Goal: Information Seeking & Learning: Learn about a topic

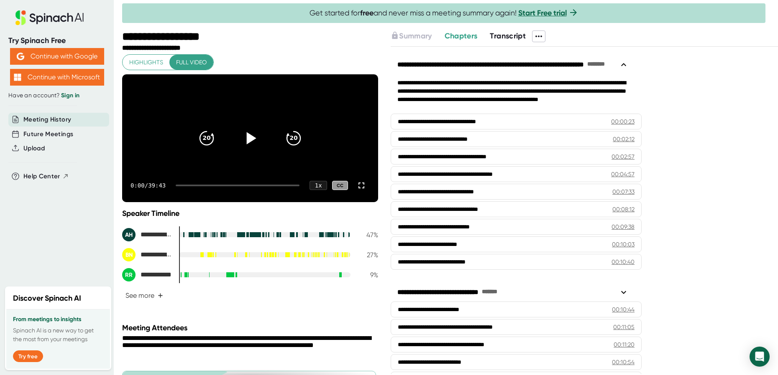
click at [247, 144] on icon at bounding box center [252, 138] width 10 height 12
click at [300, 148] on div "20" at bounding box center [293, 138] width 35 height 35
click at [183, 186] on div at bounding box center [238, 186] width 124 height 2
click at [254, 149] on icon at bounding box center [250, 138] width 21 height 21
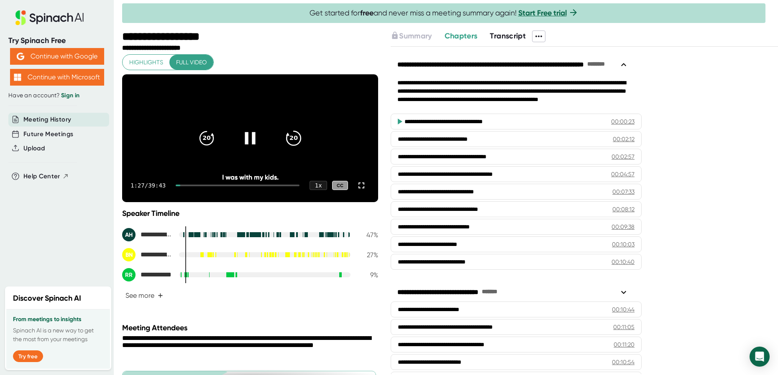
click at [294, 146] on icon "20" at bounding box center [293, 138] width 21 height 21
click at [295, 146] on icon "20" at bounding box center [293, 138] width 21 height 21
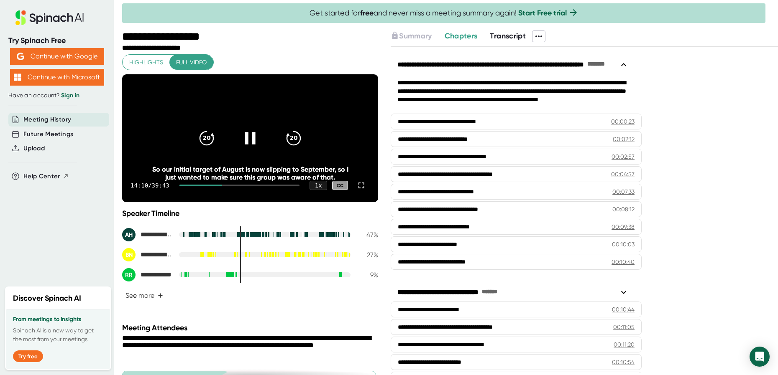
click at [246, 143] on icon at bounding box center [250, 138] width 21 height 21
click at [247, 142] on icon at bounding box center [252, 138] width 10 height 12
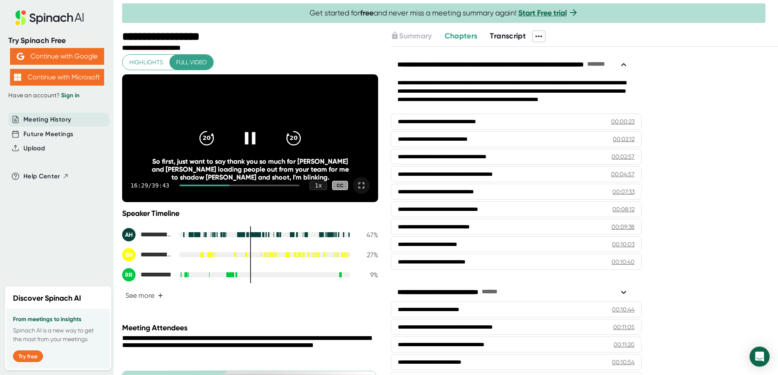
click at [356, 191] on icon at bounding box center [361, 186] width 10 height 10
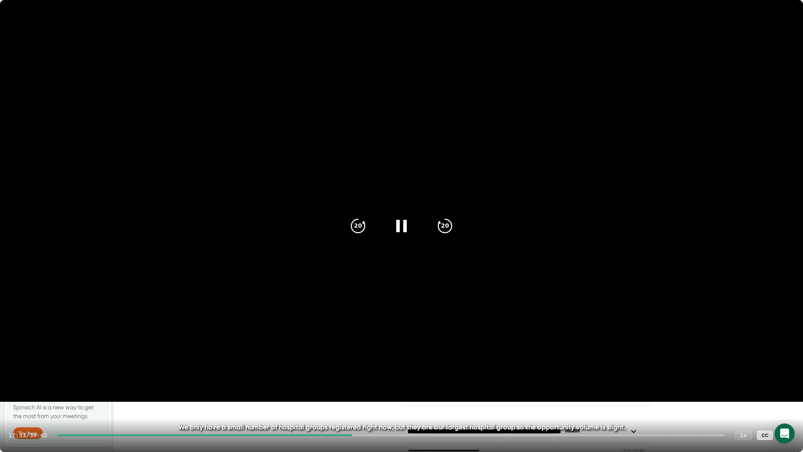
click at [396, 223] on icon at bounding box center [401, 225] width 21 height 21
click at [401, 226] on icon at bounding box center [403, 226] width 10 height 12
click at [401, 225] on icon at bounding box center [401, 225] width 21 height 21
click at [399, 224] on icon at bounding box center [403, 226] width 10 height 12
click at [403, 224] on icon at bounding box center [401, 225] width 21 height 21
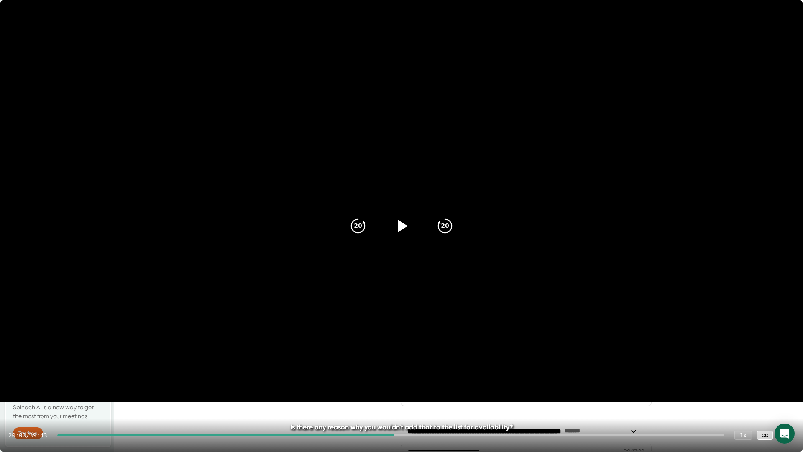
click at [403, 226] on icon at bounding box center [403, 226] width 10 height 12
click at [403, 226] on icon at bounding box center [401, 225] width 21 height 21
click at [401, 228] on icon at bounding box center [403, 226] width 10 height 12
click at [353, 228] on icon "20" at bounding box center [357, 225] width 21 height 21
click at [400, 227] on icon at bounding box center [401, 225] width 21 height 21
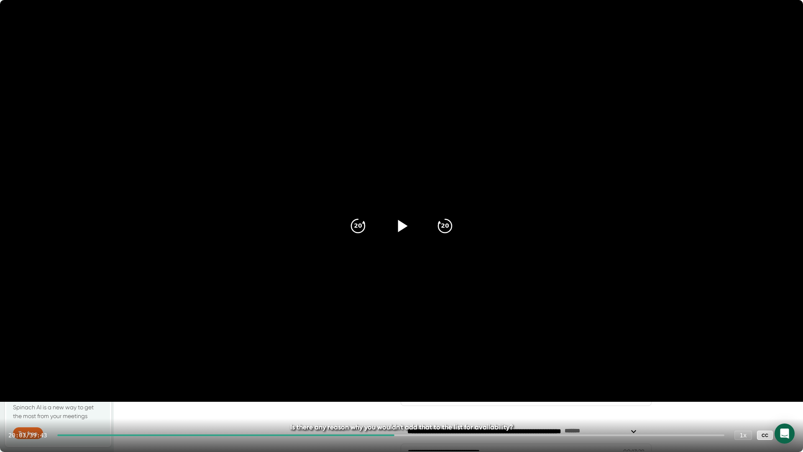
click at [396, 224] on icon at bounding box center [401, 225] width 21 height 21
click at [403, 227] on icon at bounding box center [401, 225] width 21 height 21
click at [404, 226] on icon at bounding box center [403, 226] width 10 height 12
click at [402, 228] on icon at bounding box center [401, 225] width 21 height 21
click at [401, 225] on icon at bounding box center [403, 226] width 10 height 12
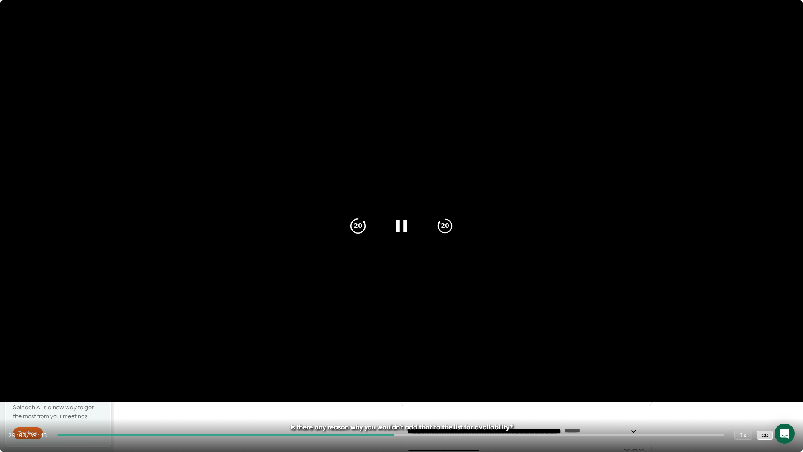
click at [363, 228] on icon "20" at bounding box center [357, 225] width 21 height 21
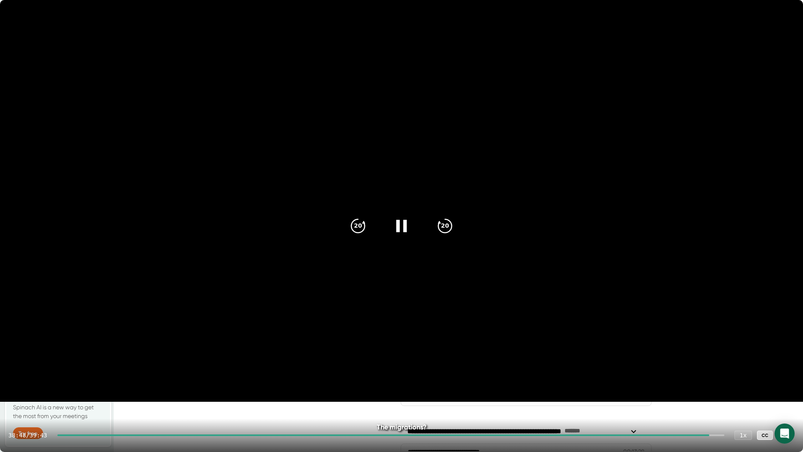
click at [404, 226] on icon at bounding box center [401, 226] width 10 height 12
click at [404, 226] on icon at bounding box center [403, 226] width 10 height 12
click at [397, 228] on icon at bounding box center [401, 226] width 10 height 12
click at [397, 228] on icon at bounding box center [401, 225] width 21 height 21
click at [404, 222] on icon at bounding box center [401, 226] width 10 height 12
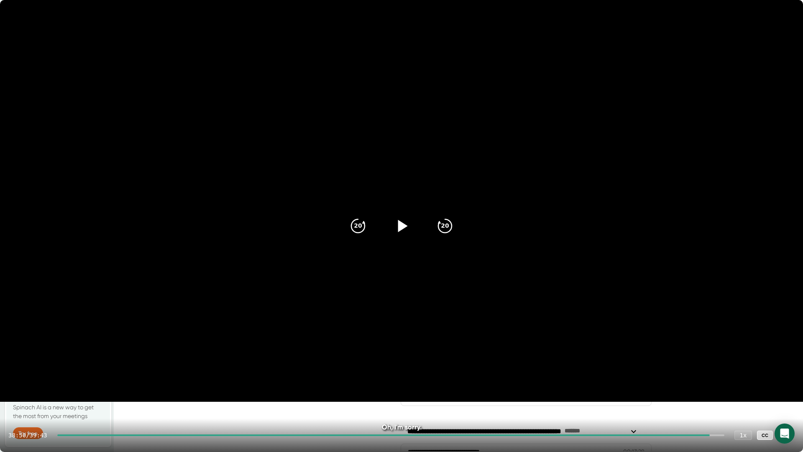
click at [399, 227] on icon at bounding box center [403, 226] width 10 height 12
click at [393, 231] on icon at bounding box center [401, 225] width 21 height 21
click at [399, 230] on icon at bounding box center [403, 226] width 10 height 12
click at [777, 375] on icon at bounding box center [786, 435] width 10 height 10
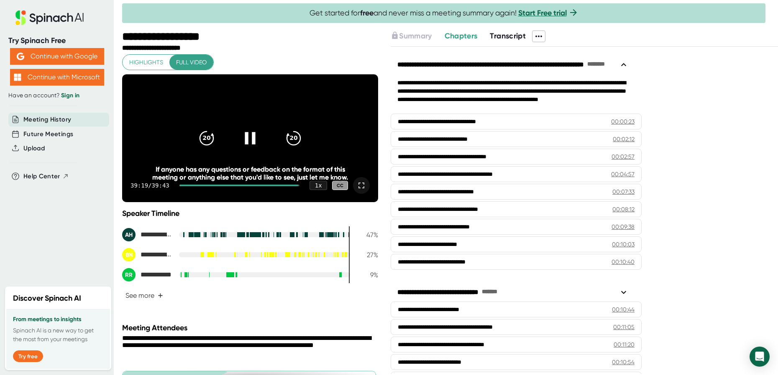
click at [245, 142] on icon at bounding box center [250, 138] width 10 height 12
click at [247, 143] on icon at bounding box center [252, 138] width 10 height 12
click at [245, 143] on icon at bounding box center [250, 138] width 10 height 12
click at [247, 143] on icon at bounding box center [252, 138] width 10 height 12
click at [245, 143] on icon at bounding box center [250, 138] width 10 height 12
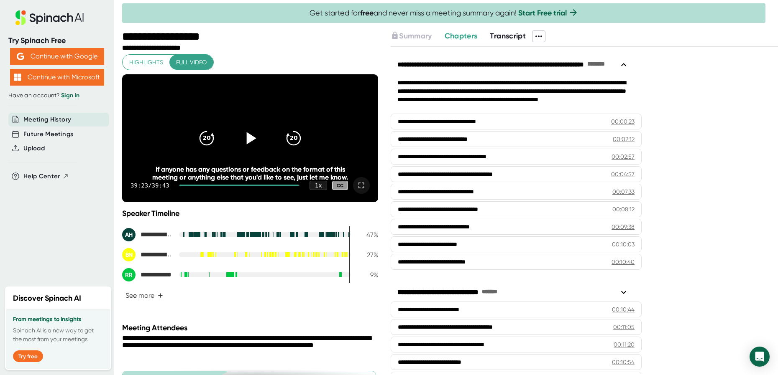
click at [248, 142] on icon at bounding box center [252, 138] width 10 height 12
click at [248, 142] on icon at bounding box center [250, 138] width 21 height 21
click at [248, 142] on icon at bounding box center [252, 138] width 10 height 12
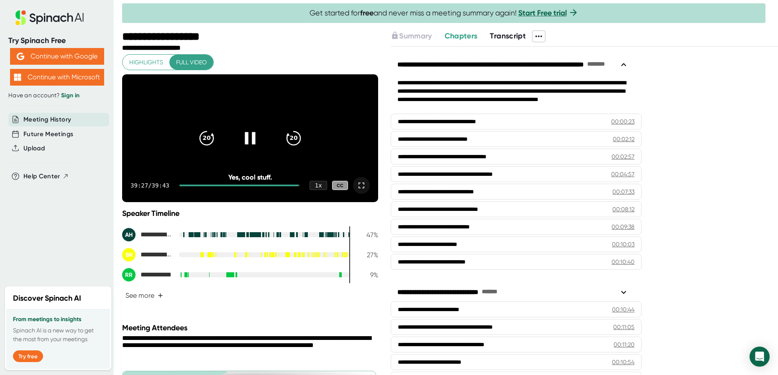
click at [242, 141] on icon at bounding box center [250, 138] width 21 height 21
click at [243, 141] on icon at bounding box center [250, 138] width 21 height 21
click at [248, 143] on icon at bounding box center [250, 138] width 21 height 21
click at [248, 143] on icon at bounding box center [252, 138] width 10 height 12
